Goal: Information Seeking & Learning: Learn about a topic

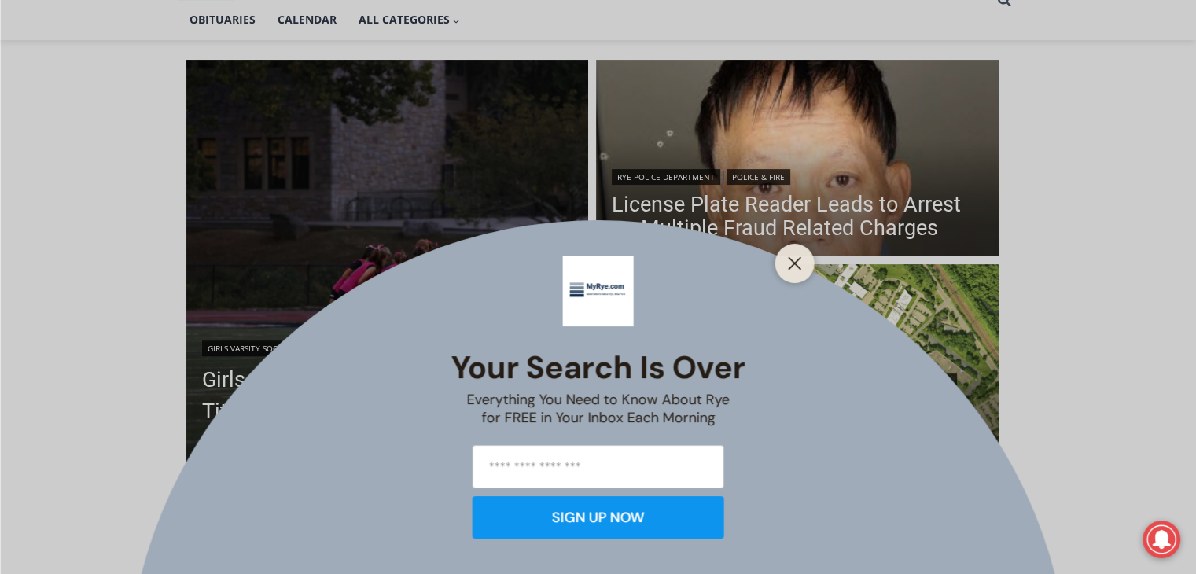
scroll to position [381, 0]
click at [796, 259] on icon "Close" at bounding box center [795, 263] width 14 height 14
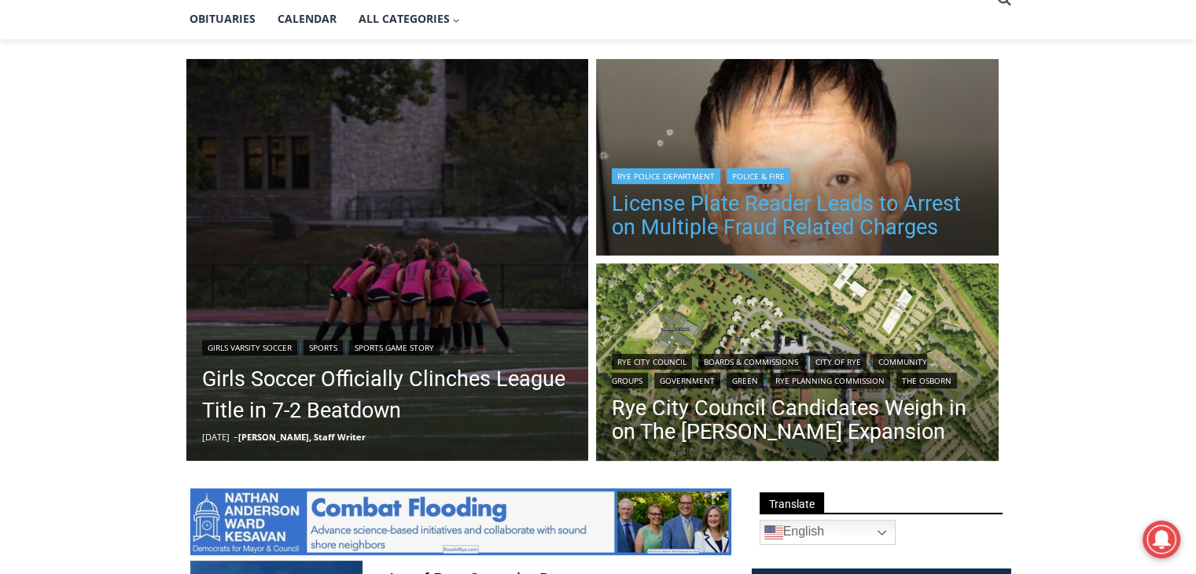
click at [745, 220] on link "License Plate Reader Leads to Arrest on Multiple Fraud Related Charges" at bounding box center [797, 215] width 371 height 47
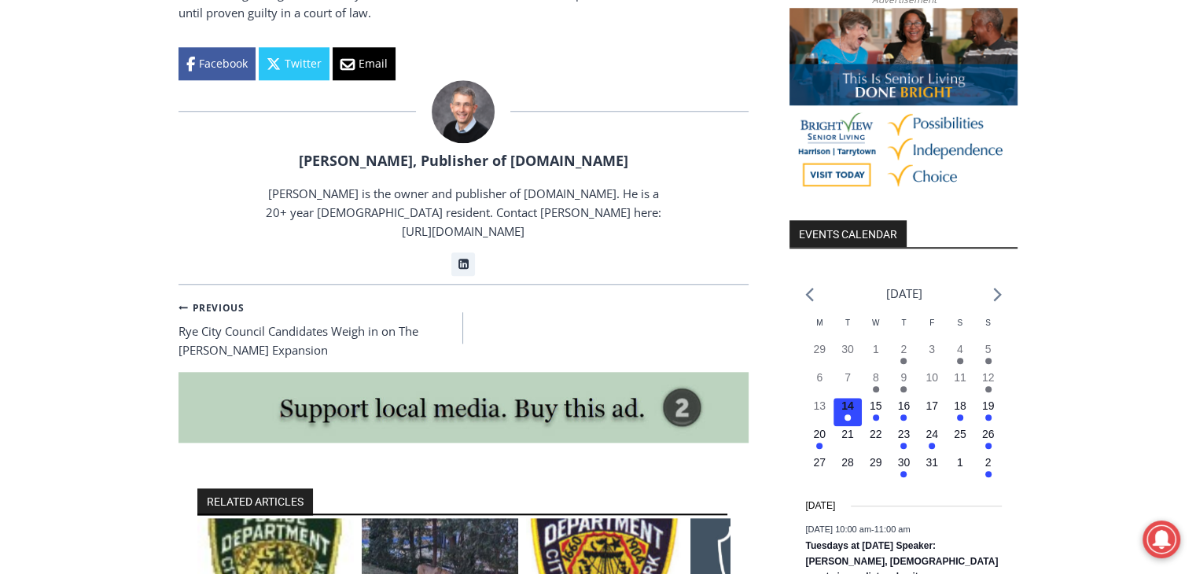
scroll to position [1554, 0]
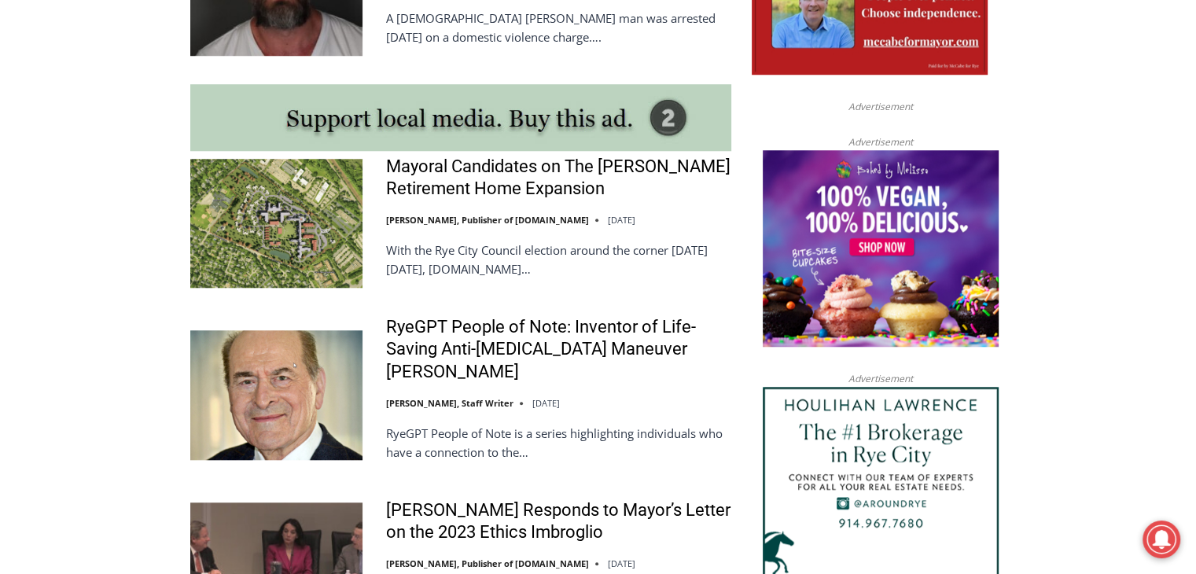
scroll to position [1359, 0]
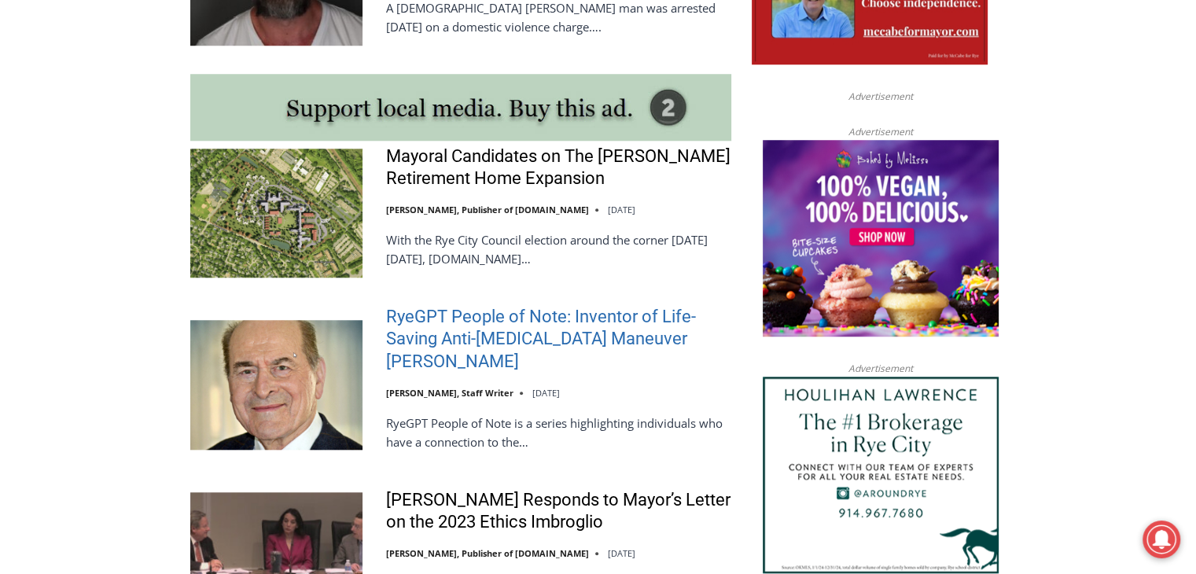
click at [480, 338] on link "RyeGPT People of Note: Inventor of Life-Saving Anti-Choking Maneuver Dr. Henry …" at bounding box center [558, 340] width 345 height 68
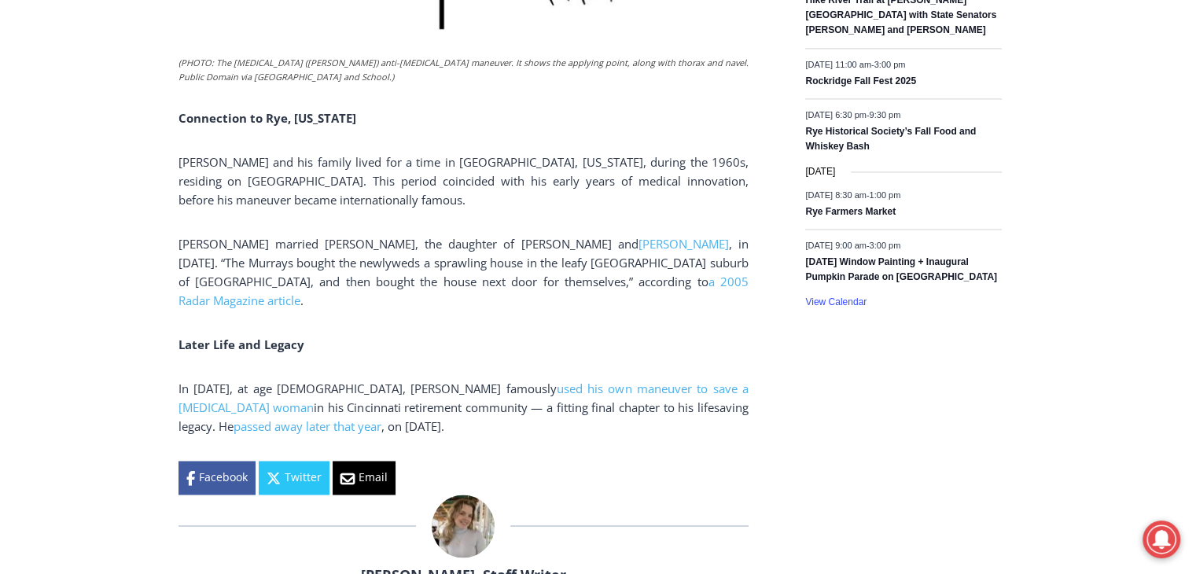
scroll to position [2460, 0]
